Goal: Task Accomplishment & Management: Manage account settings

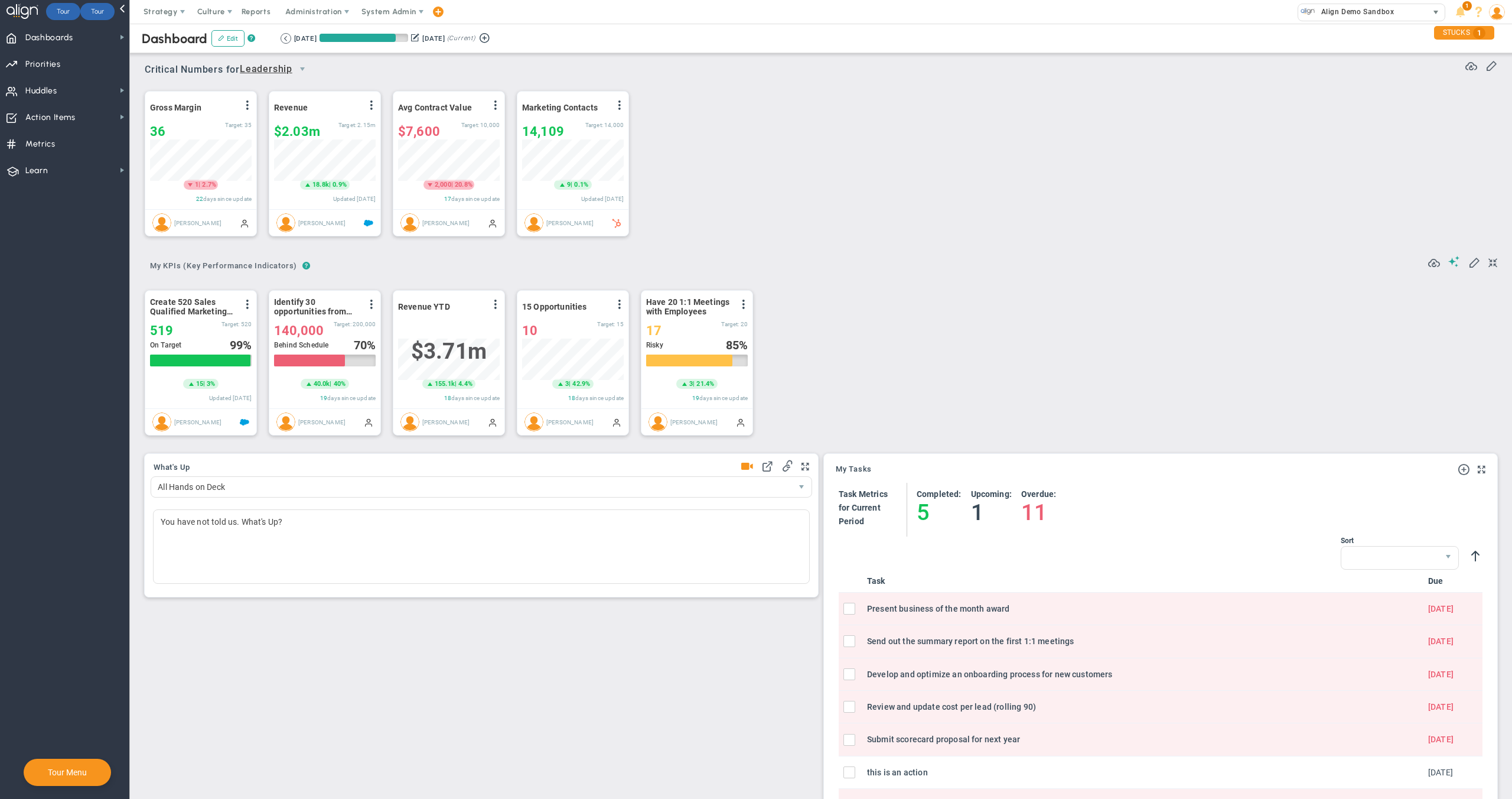
click at [1354, 19] on span "Align Demo Sandbox" at bounding box center [1354, 12] width 79 height 16
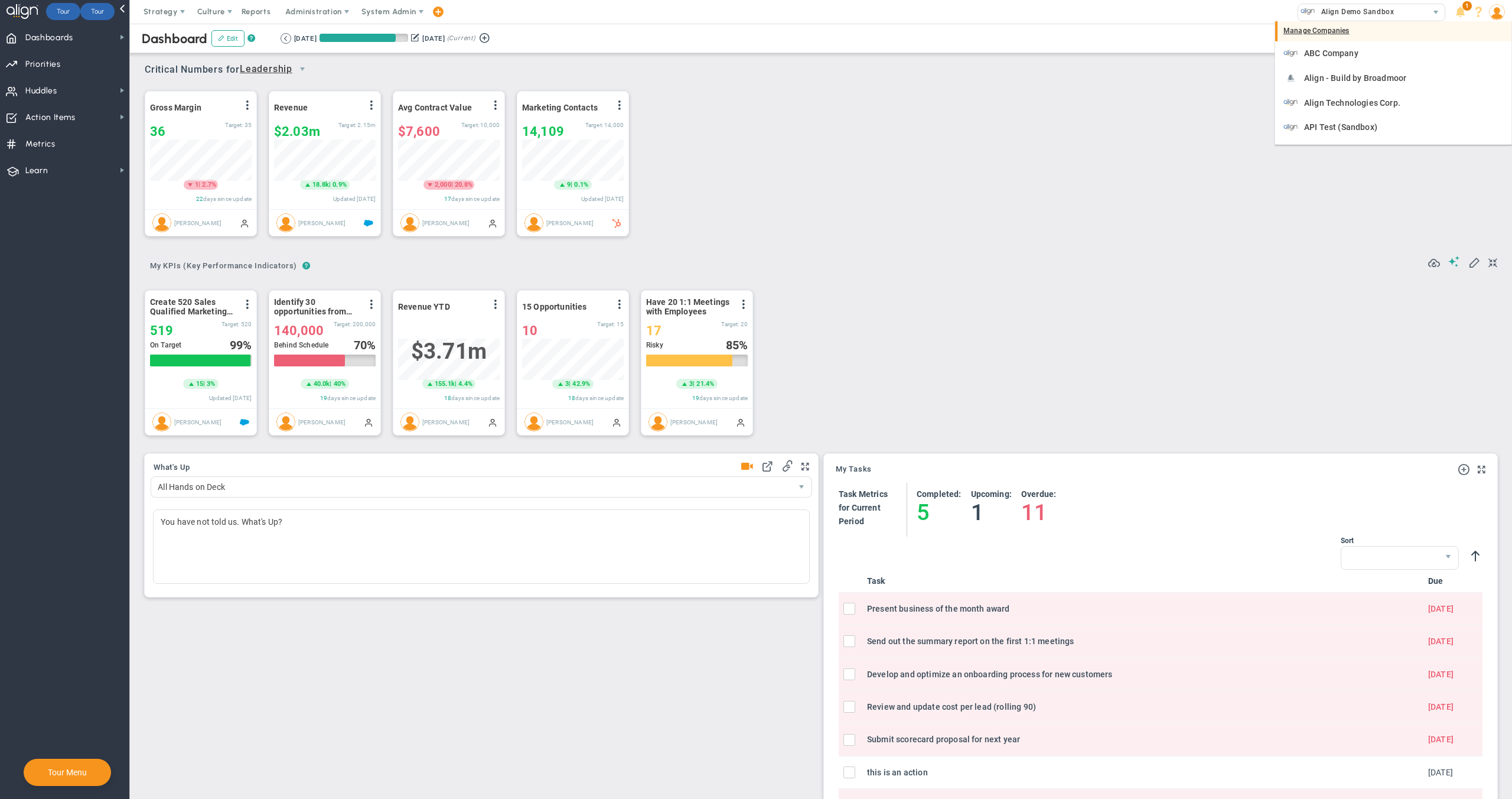
click at [1351, 27] on div "Manage Companies" at bounding box center [1393, 31] width 236 height 20
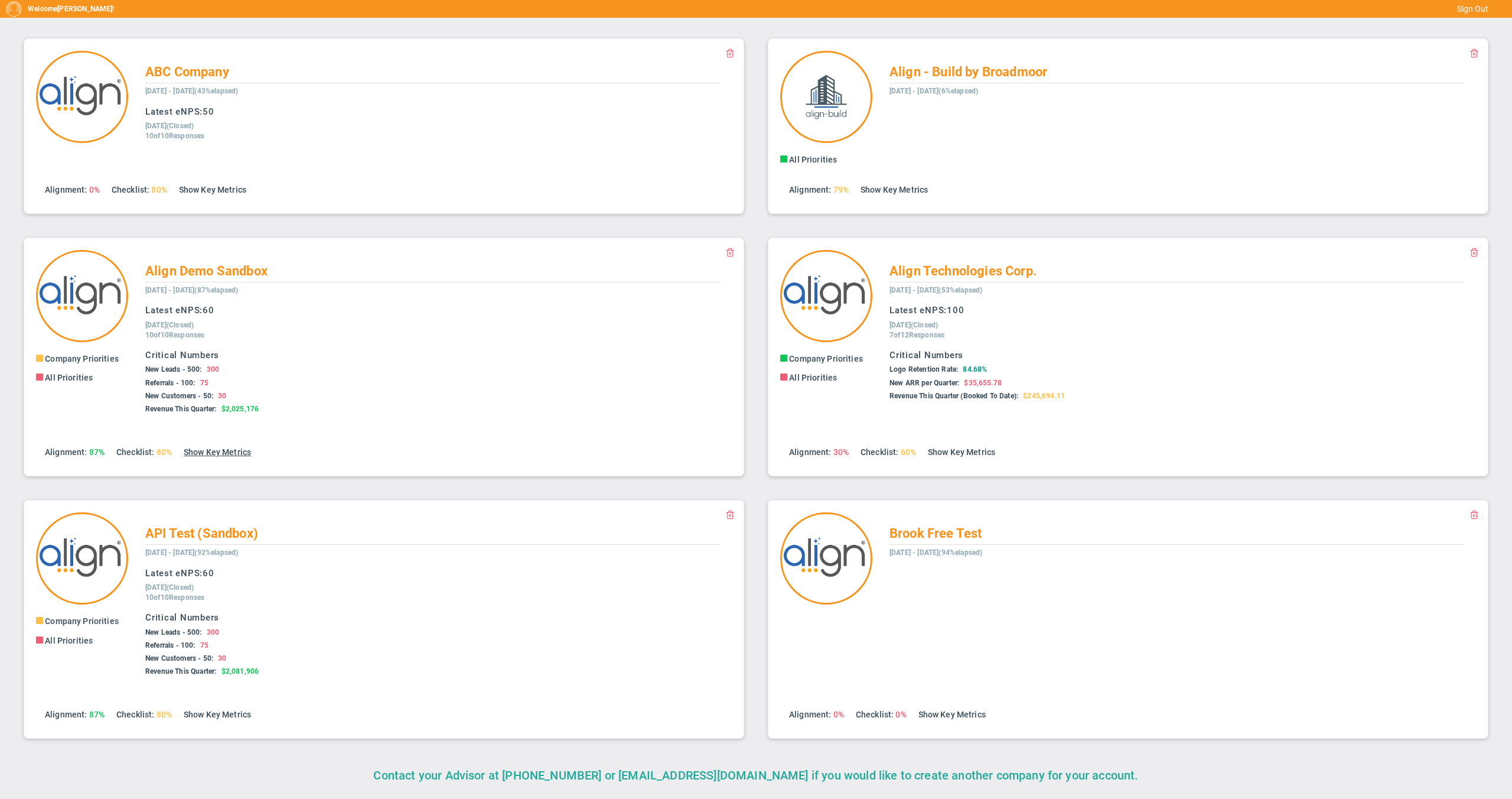
click at [202, 447] on link "Show Key Metrics" at bounding box center [217, 452] width 67 height 9
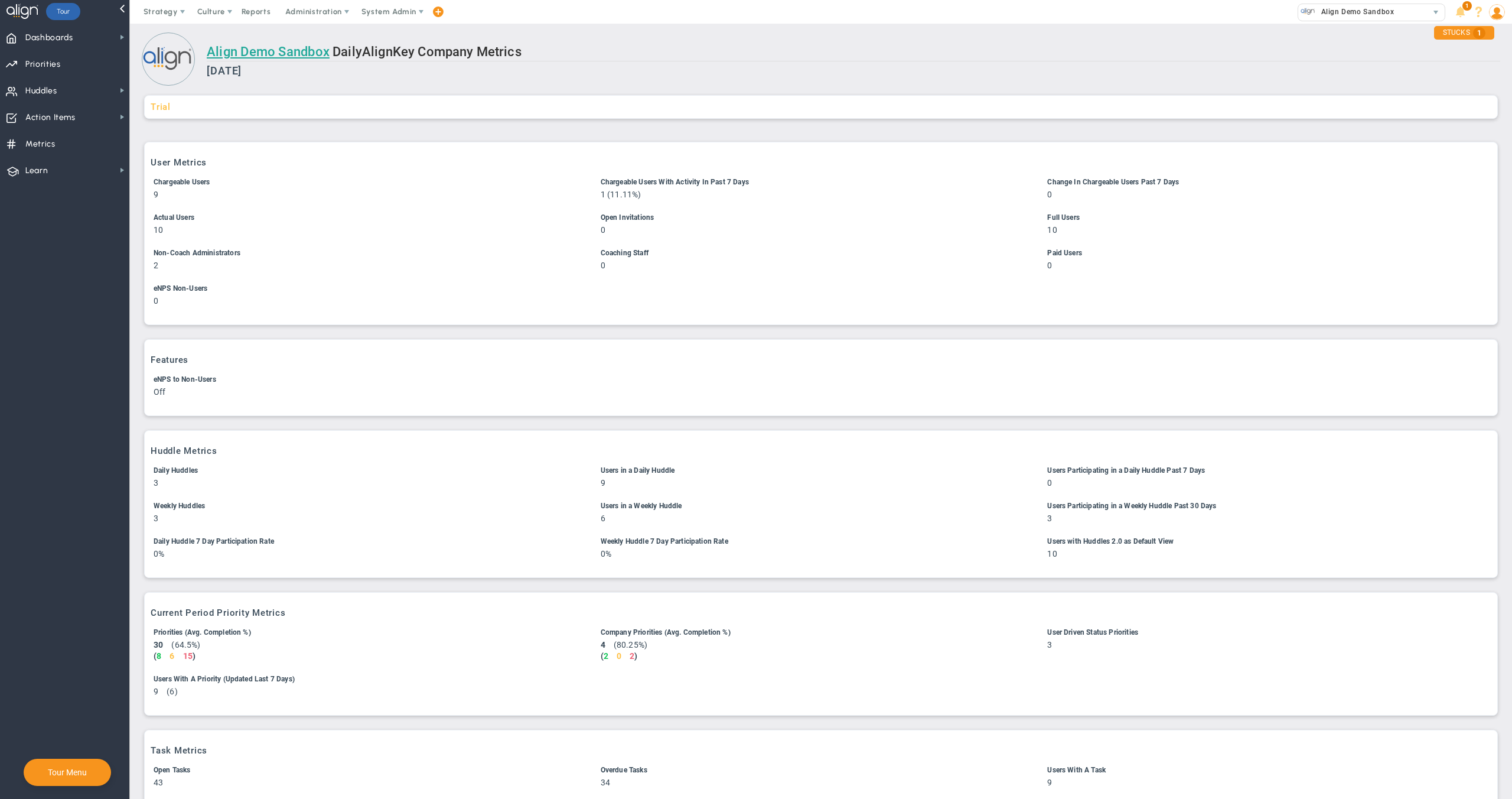
click at [1387, 112] on div "Trial Joined ( 0 days )" at bounding box center [821, 107] width 1354 height 23
click at [532, 86] on div "Align Demo Sandbox Daily Align Key Company Metrics [DATE]" at bounding box center [854, 66] width 1294 height 44
click at [451, 54] on span "Key Company Metrics" at bounding box center [457, 51] width 129 height 15
click at [290, 48] on link "Align Demo Sandbox" at bounding box center [268, 51] width 123 height 15
click at [1137, 53] on h2 "Align Demo Sandbox Daily Align Key Company Metrics" at bounding box center [854, 53] width 1294 height 17
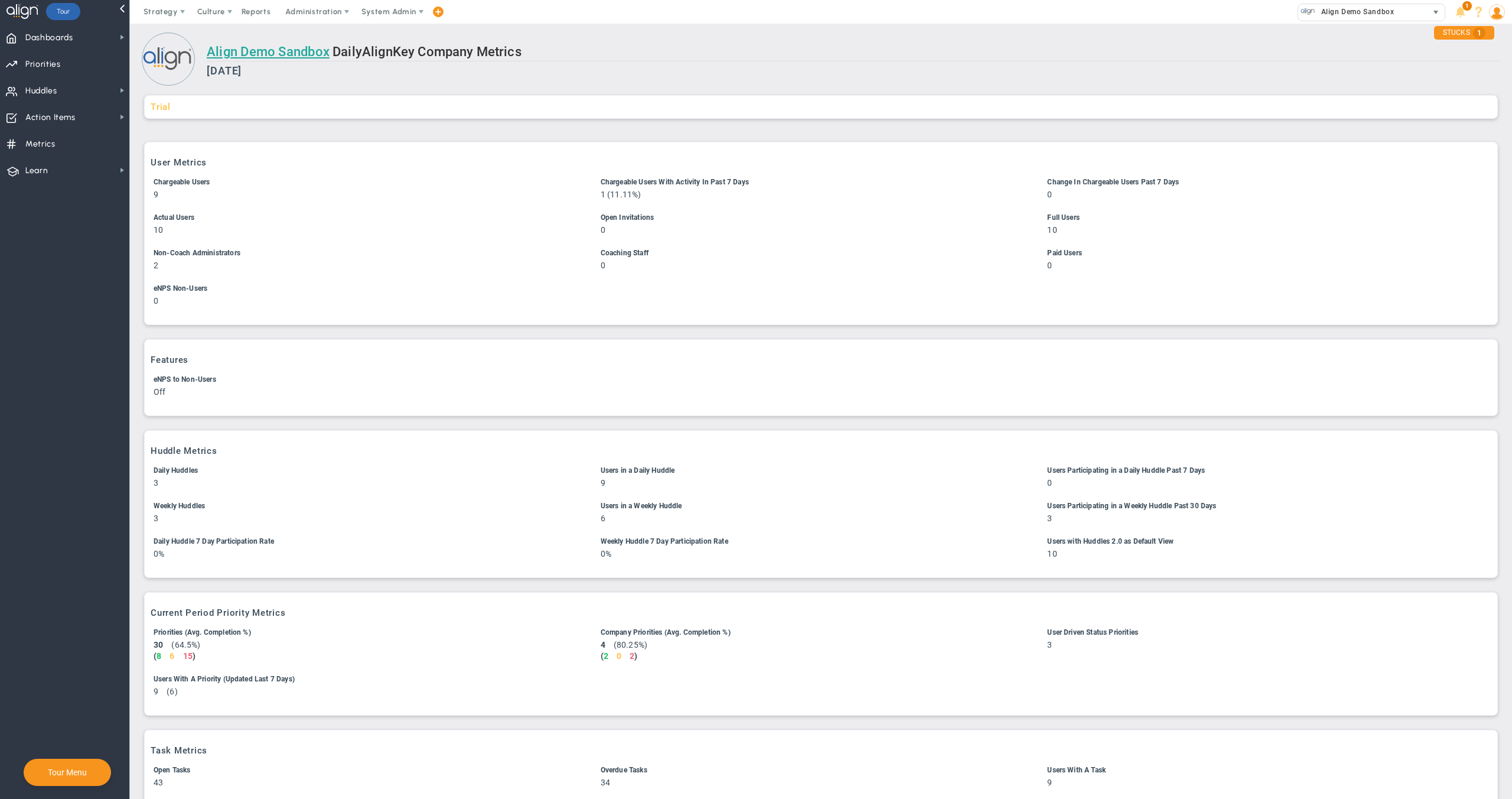
click at [1388, 12] on span "Align Demo Sandbox" at bounding box center [1354, 12] width 79 height 16
click at [1199, 55] on h2 "Align Demo Sandbox Daily Align Key Company Metrics" at bounding box center [854, 53] width 1294 height 17
click at [388, 12] on span "System Admin" at bounding box center [388, 11] width 55 height 9
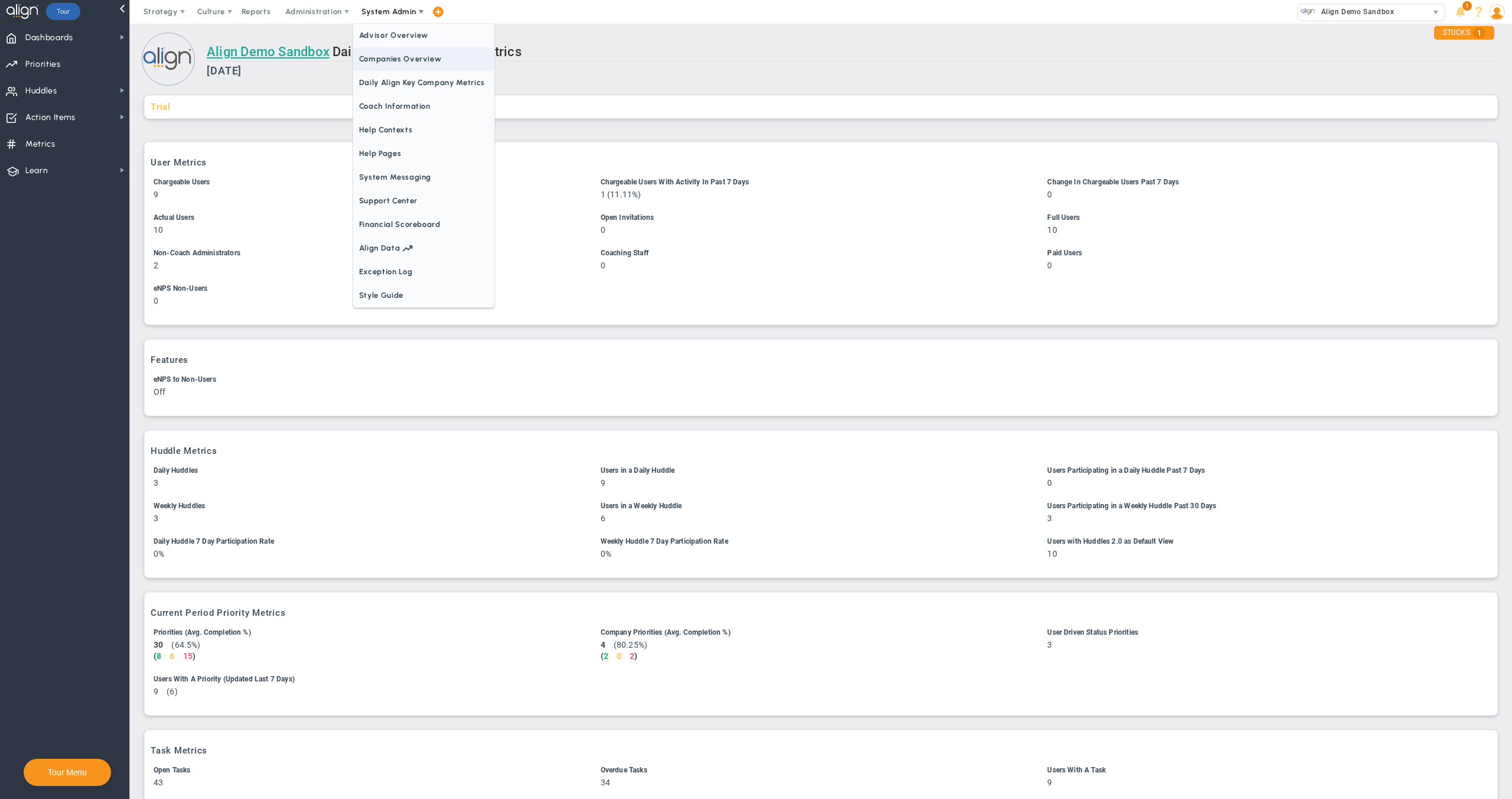
click at [371, 59] on span "Companies Overview" at bounding box center [423, 59] width 141 height 23
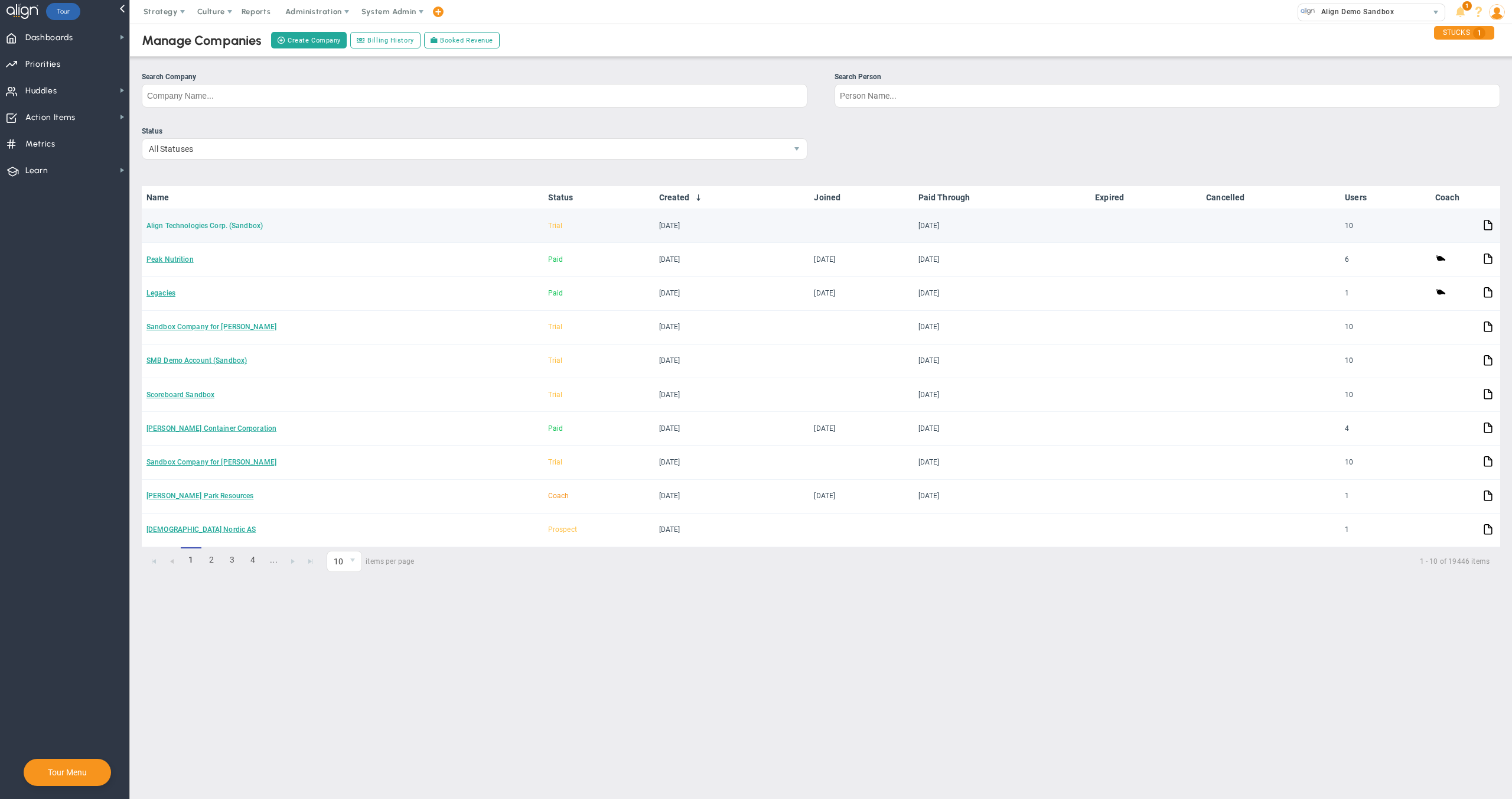
click at [167, 225] on link "Align Technologies Corp. (Sandbox)" at bounding box center [205, 226] width 116 height 9
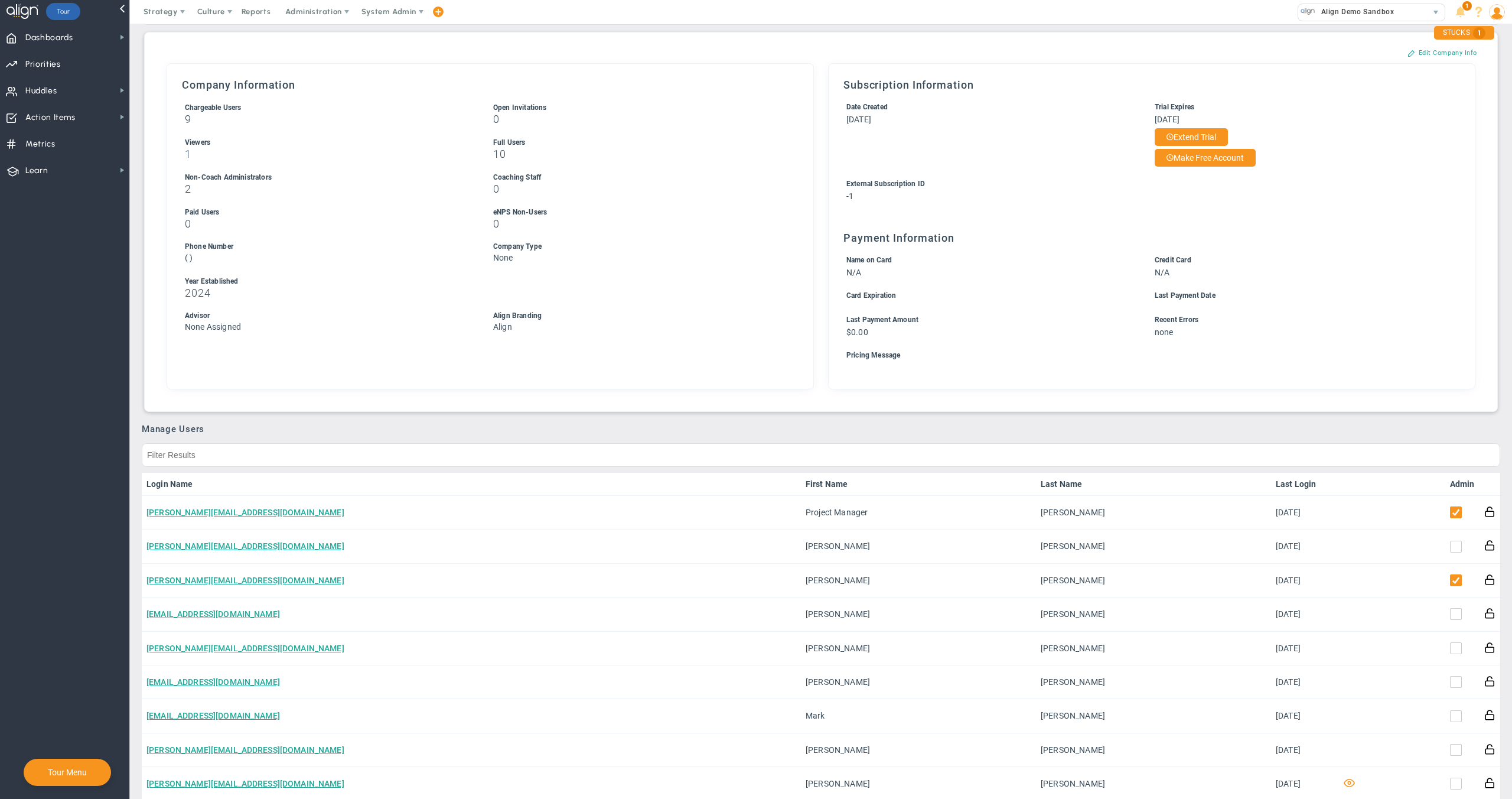
scroll to position [127, 0]
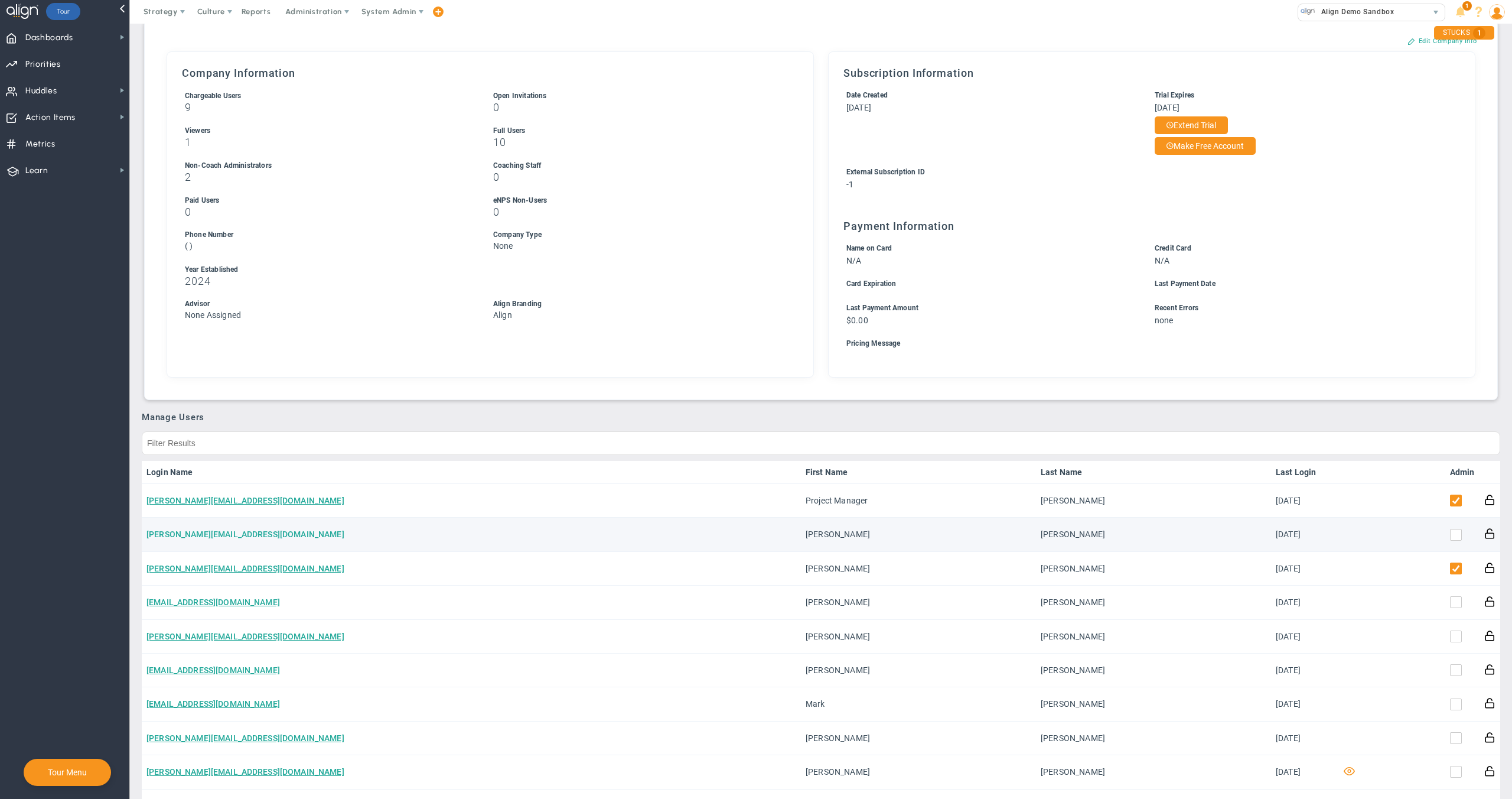
click at [212, 537] on link "james.miller13706@testco.com" at bounding box center [245, 533] width 198 height 9
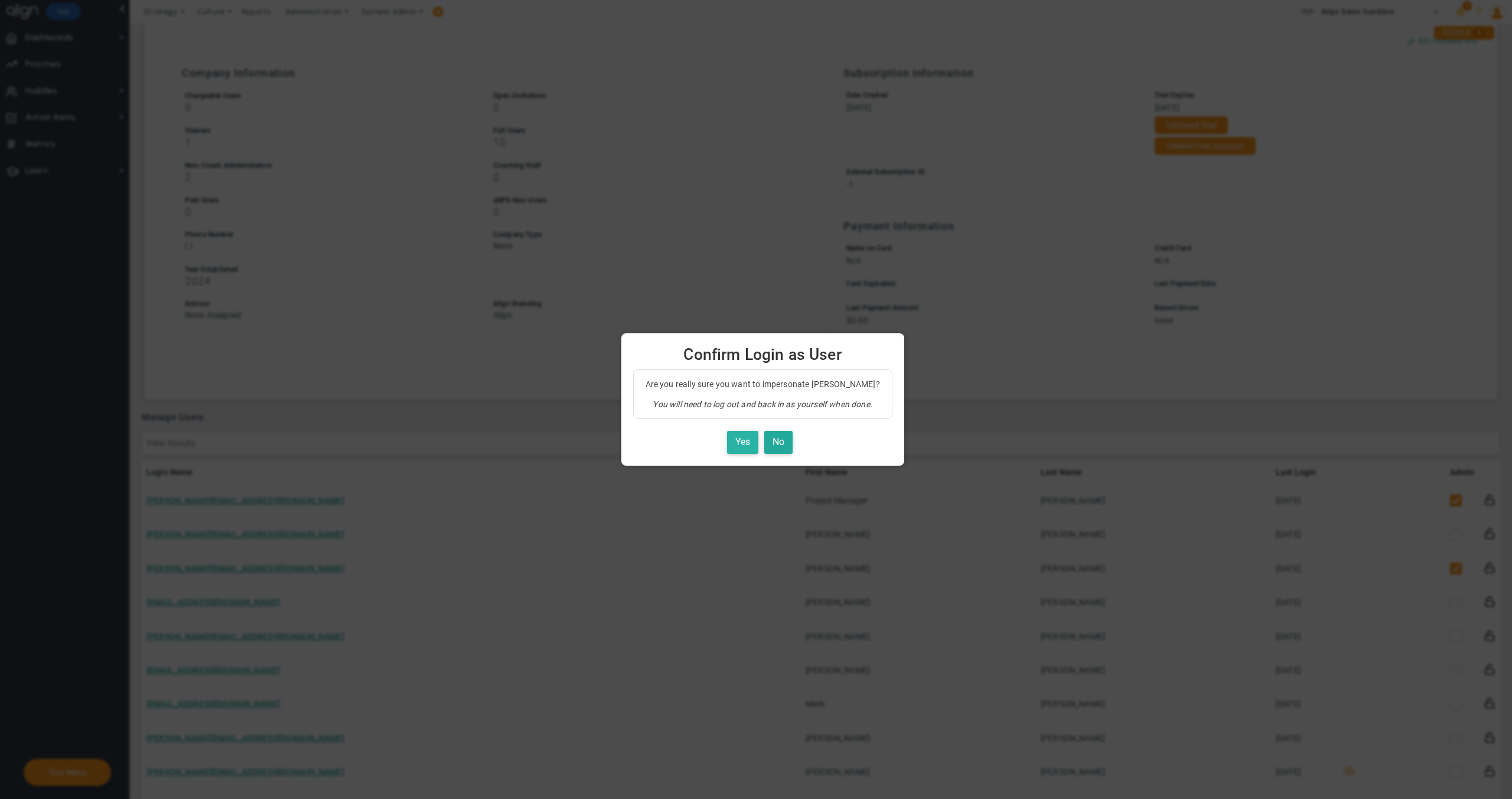
click at [739, 442] on button "Yes" at bounding box center [743, 442] width 31 height 23
